Goal: Information Seeking & Learning: Learn about a topic

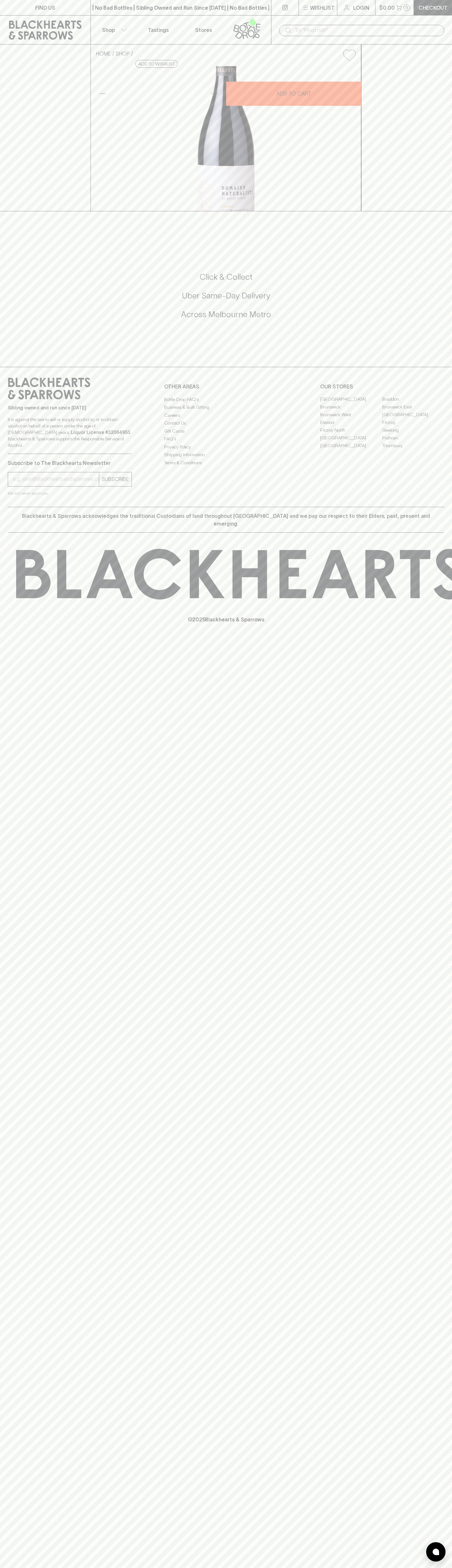
click at [130, 1] on div "| No Bad Bottles | Sibling Owned and Run Since [DATE] | No Bad Bottles | Siblin…" at bounding box center [180, 7] width 181 height 15
click at [437, 1502] on div "FIND US | No Bad Bottles | Sibling Owned and Run Since [DATE] | No Bad Bottles …" at bounding box center [226, 784] width 452 height 1568
click at [318, 1567] on html "FIND US | No Bad Bottles | Sibling Owned and Run Since [DATE] | No Bad Bottles …" at bounding box center [226, 784] width 452 height 1568
click at [12, 640] on div "© 2025 Blackhearts & Sparrows" at bounding box center [226, 586] width 452 height 107
